Goal: Complete application form

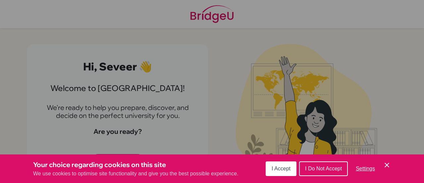
click at [385, 162] on icon "Cookie Control Close Icon" at bounding box center [387, 165] width 8 height 8
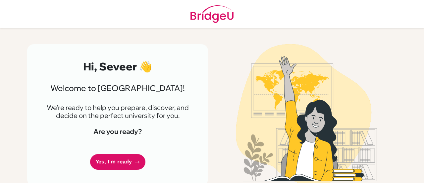
scroll to position [8, 0]
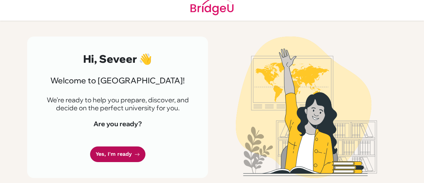
click at [122, 156] on link "Yes, I'm ready" at bounding box center [117, 154] width 55 height 16
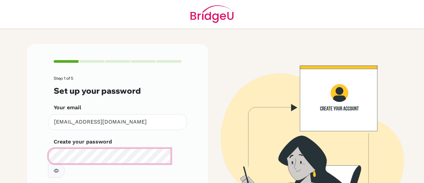
scroll to position [49, 0]
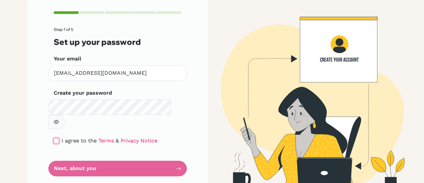
click at [54, 138] on input "checkbox" at bounding box center [56, 140] width 5 height 5
checkbox input "true"
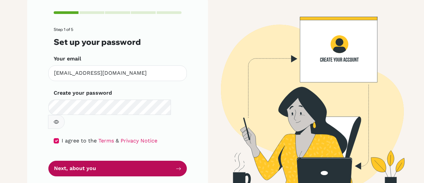
click at [92, 160] on button "Next, about you" at bounding box center [117, 168] width 139 height 16
